Goal: Check status

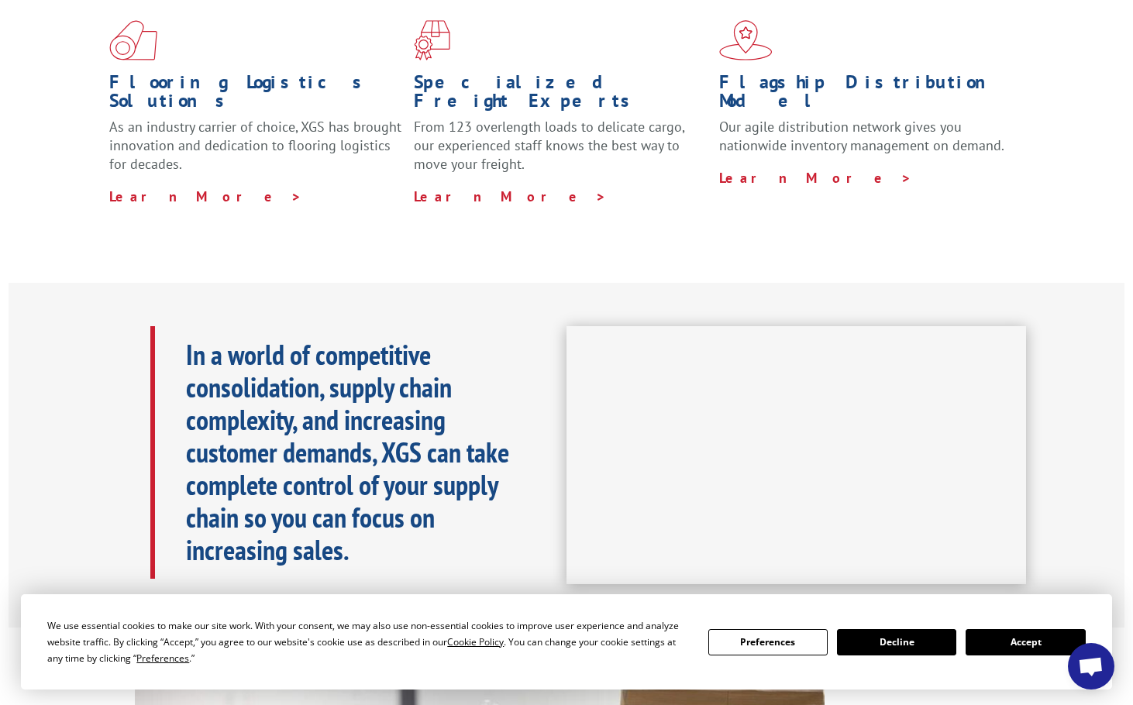
scroll to position [775, 0]
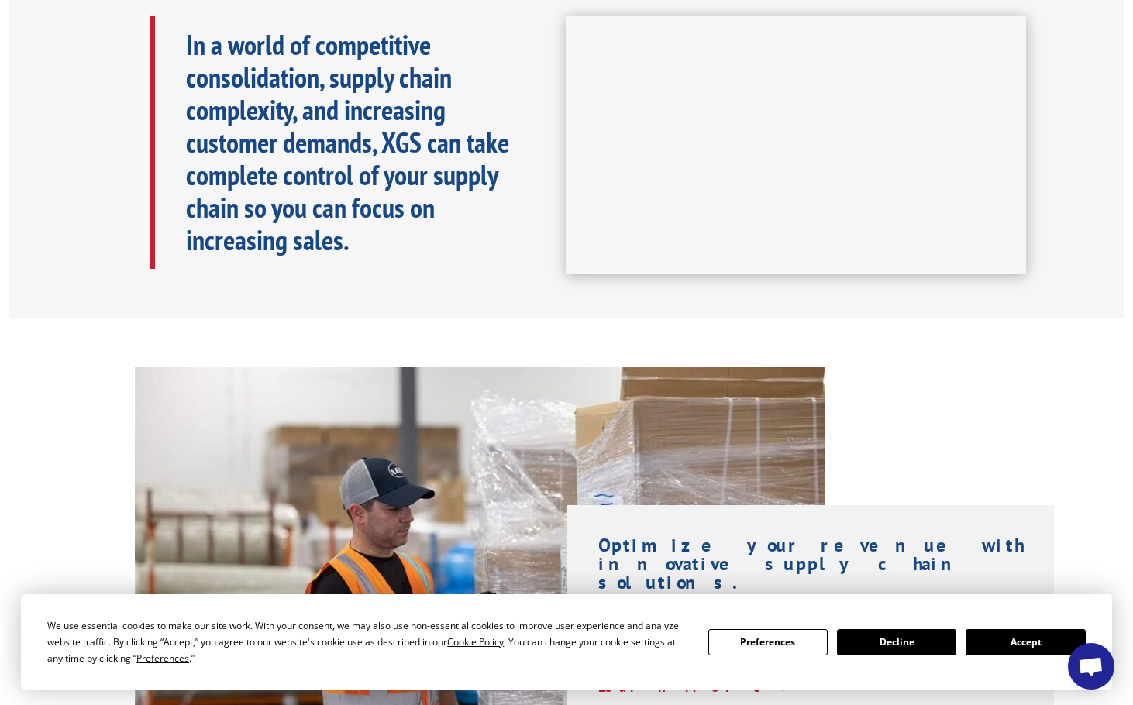
click at [1030, 645] on button "Accept" at bounding box center [1024, 642] width 119 height 26
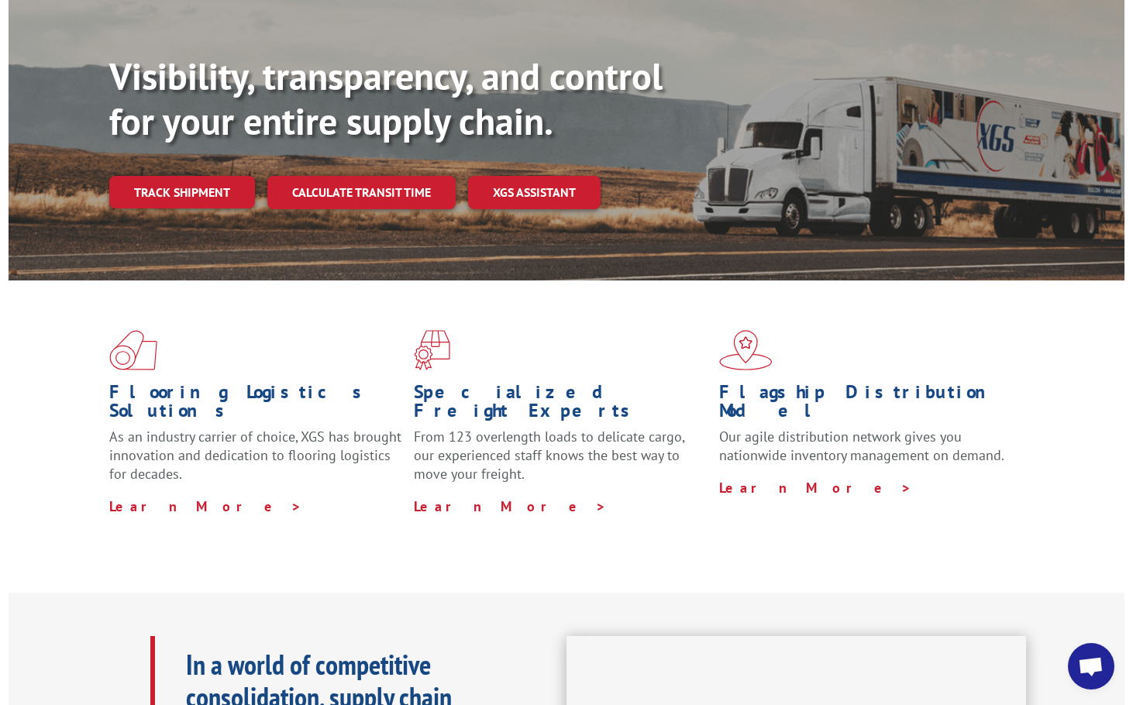
scroll to position [77, 0]
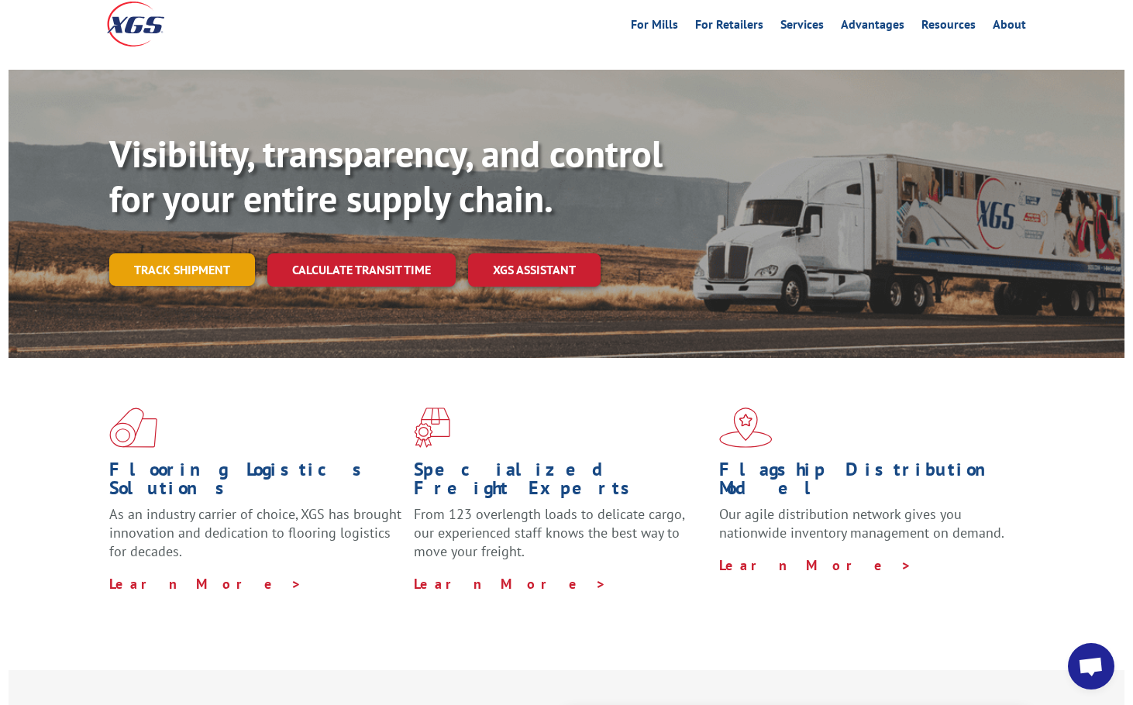
click at [222, 253] on link "Track shipment" at bounding box center [182, 269] width 146 height 33
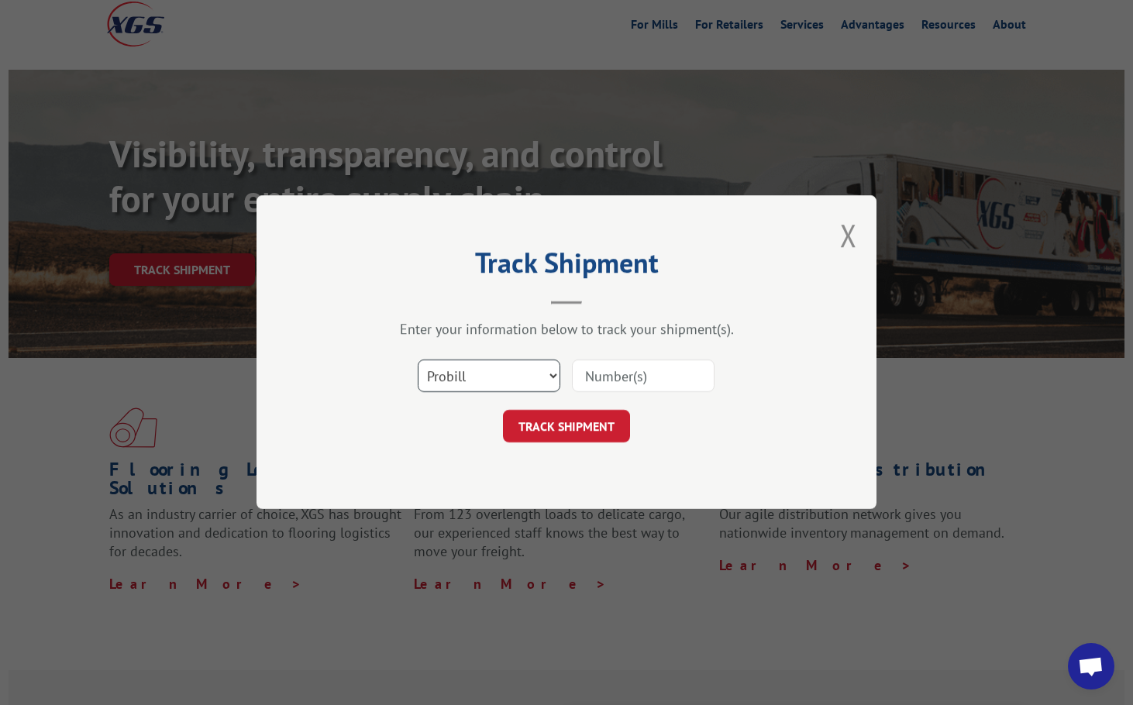
click at [520, 375] on select "Select category... Probill BOL PO" at bounding box center [489, 376] width 143 height 33
click at [599, 373] on input at bounding box center [643, 376] width 143 height 33
paste input "17207800BOL"
type input "17207800BOL"
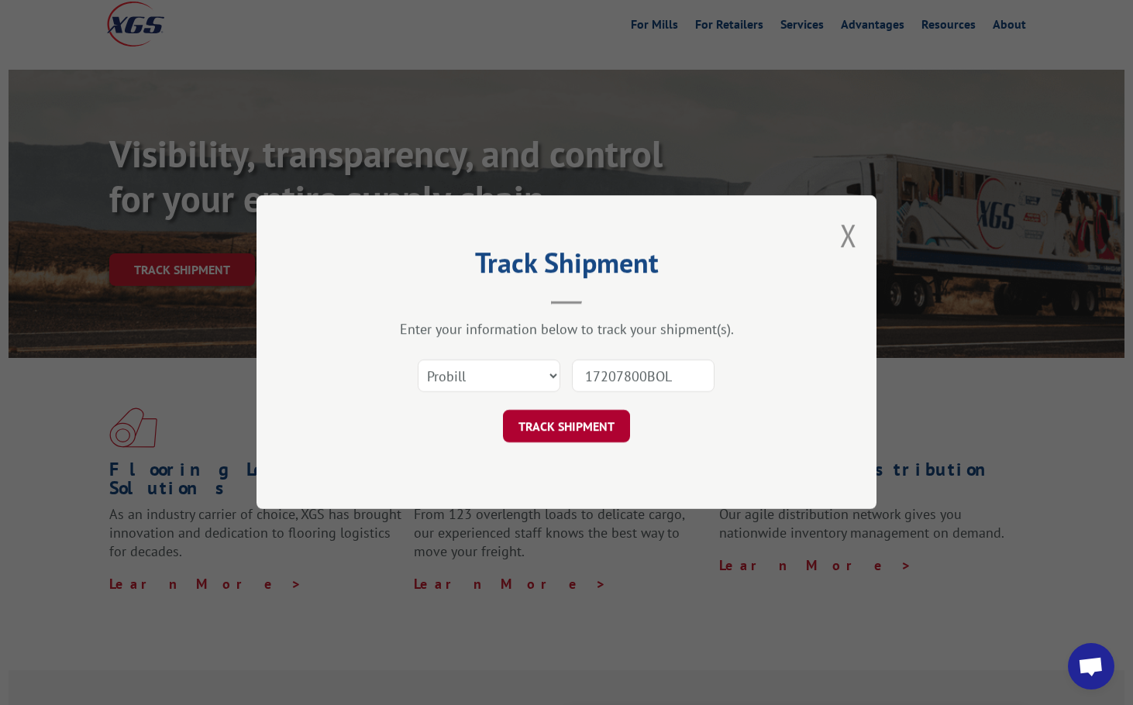
click at [583, 423] on button "TRACK SHIPMENT" at bounding box center [566, 427] width 127 height 33
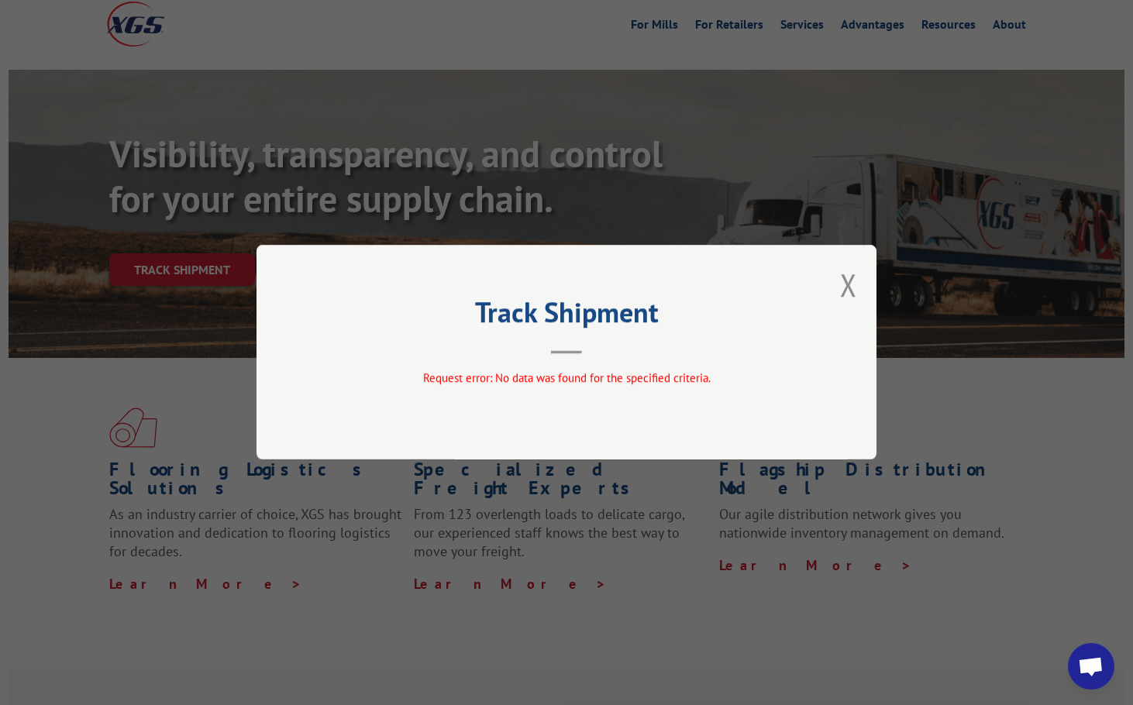
click at [532, 373] on span "Request error: No data was found for the specified criteria." at bounding box center [566, 378] width 287 height 15
click at [854, 291] on button "Close modal" at bounding box center [848, 284] width 17 height 41
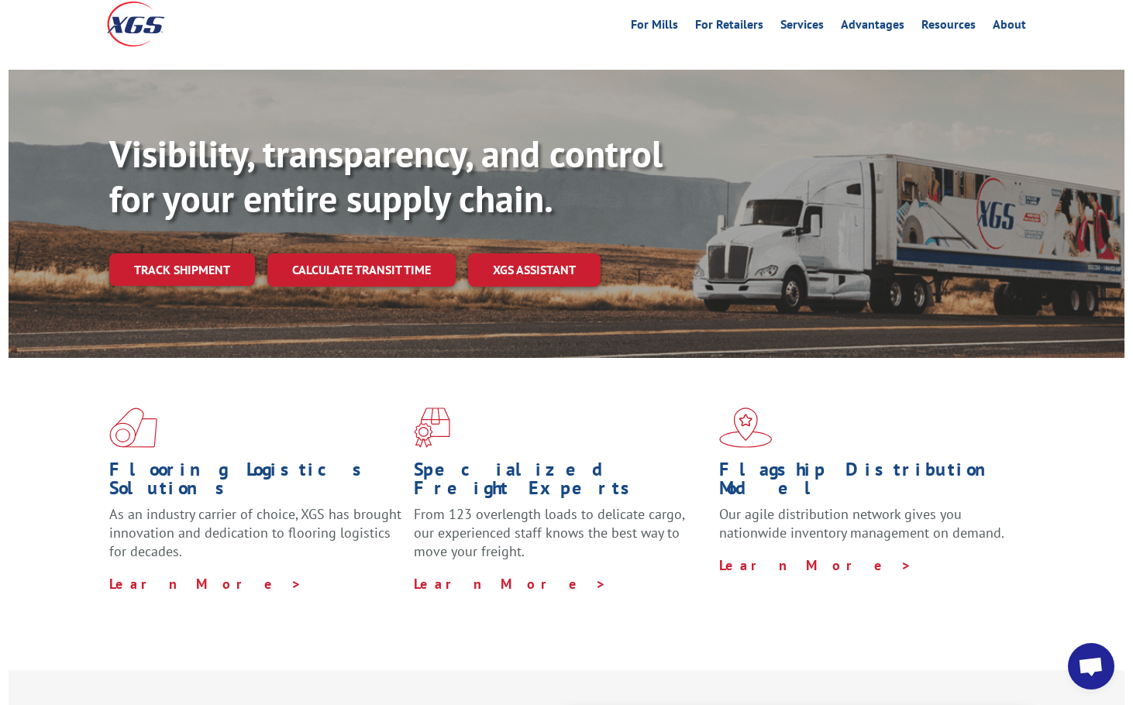
click at [844, 289] on div "Visibility, transparency, and control for your entire supply chain. Track shipm…" at bounding box center [616, 240] width 1015 height 216
click at [176, 253] on link "Track shipment" at bounding box center [182, 269] width 146 height 33
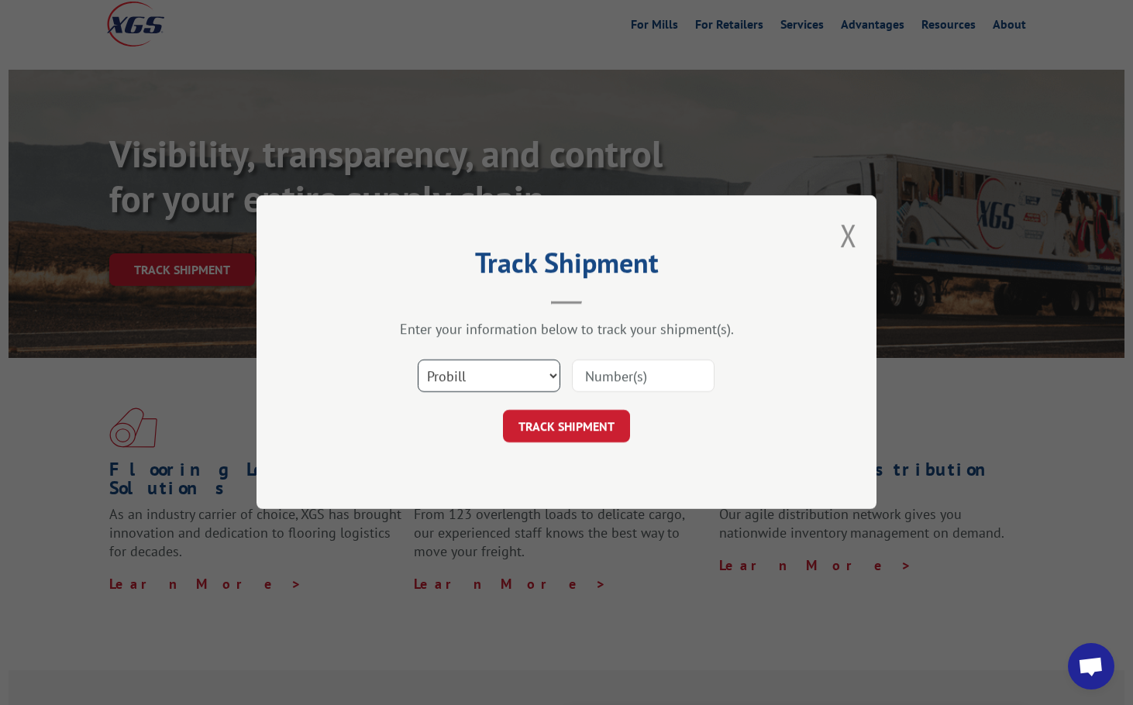
click at [500, 380] on select "Select category... Probill BOL PO" at bounding box center [489, 376] width 143 height 33
select select "bol"
click at [418, 360] on select "Select category... Probill BOL PO" at bounding box center [489, 376] width 143 height 33
click at [610, 375] on input at bounding box center [643, 376] width 143 height 33
paste input "17207800BOL"
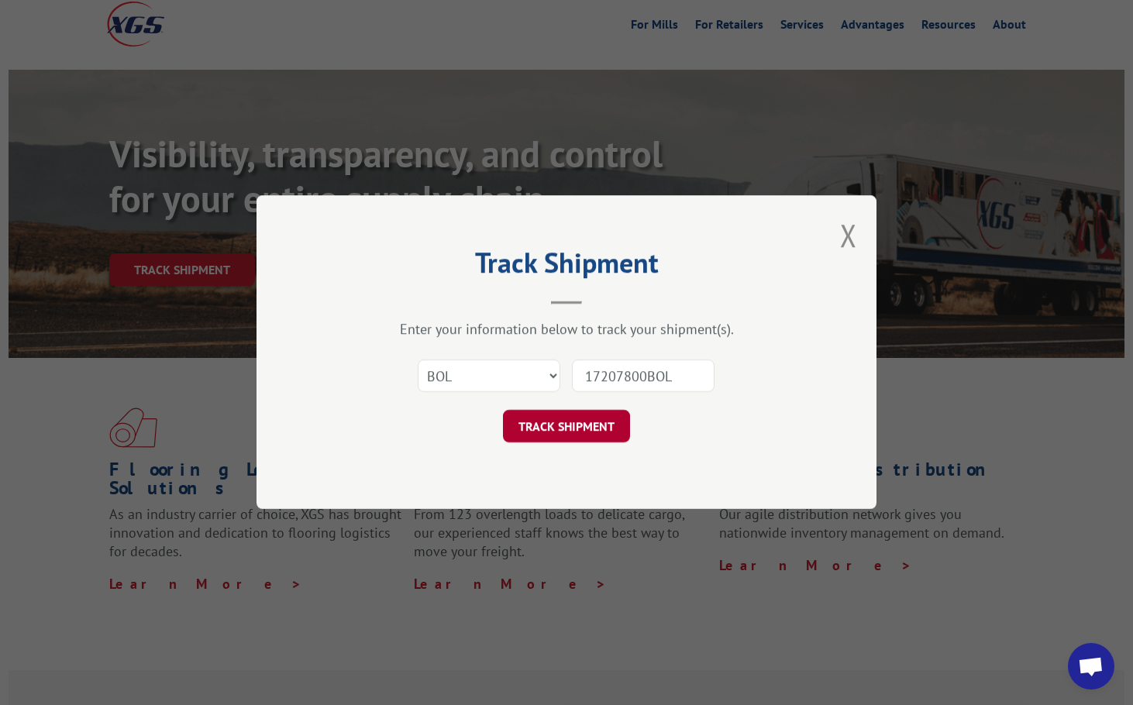
type input "17207800BOL"
click at [595, 428] on button "TRACK SHIPMENT" at bounding box center [566, 427] width 127 height 33
